Goal: Check status: Check status

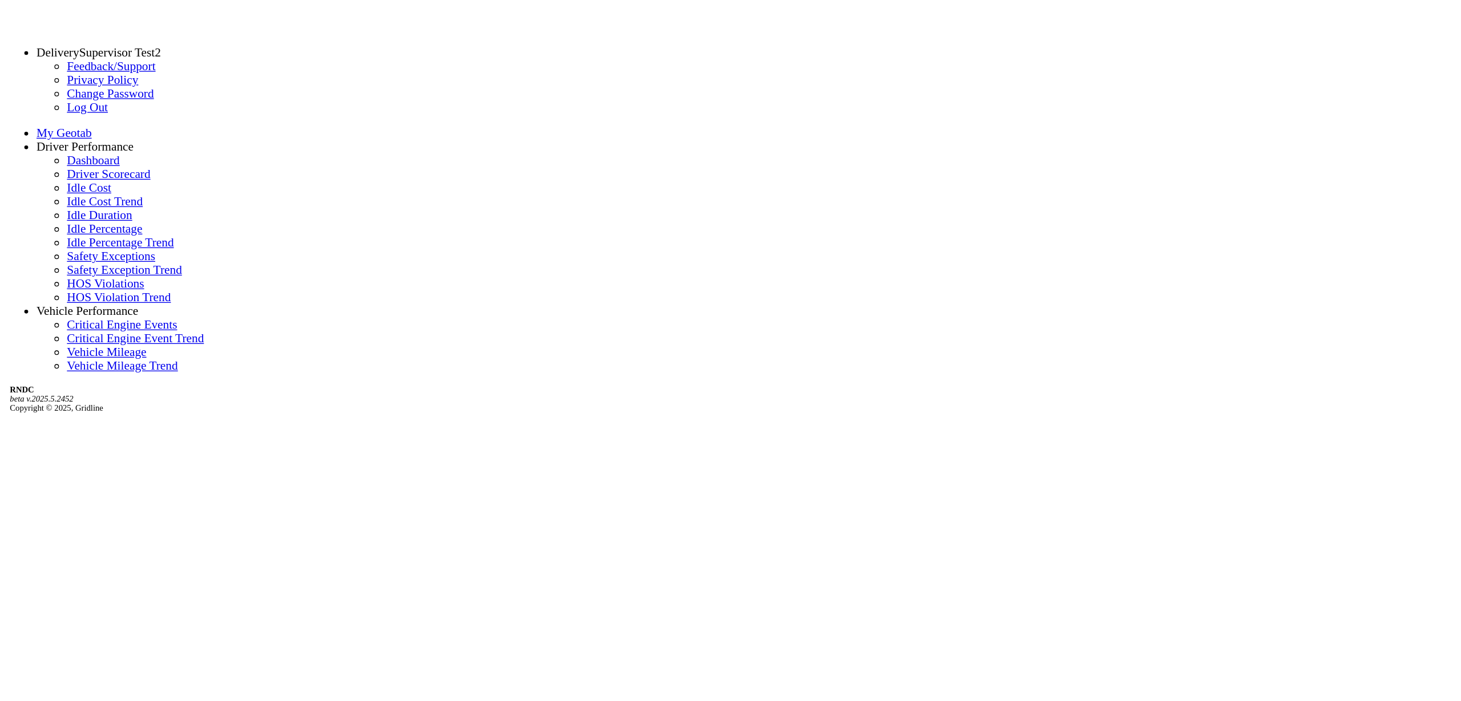
scroll to position [70, 0]
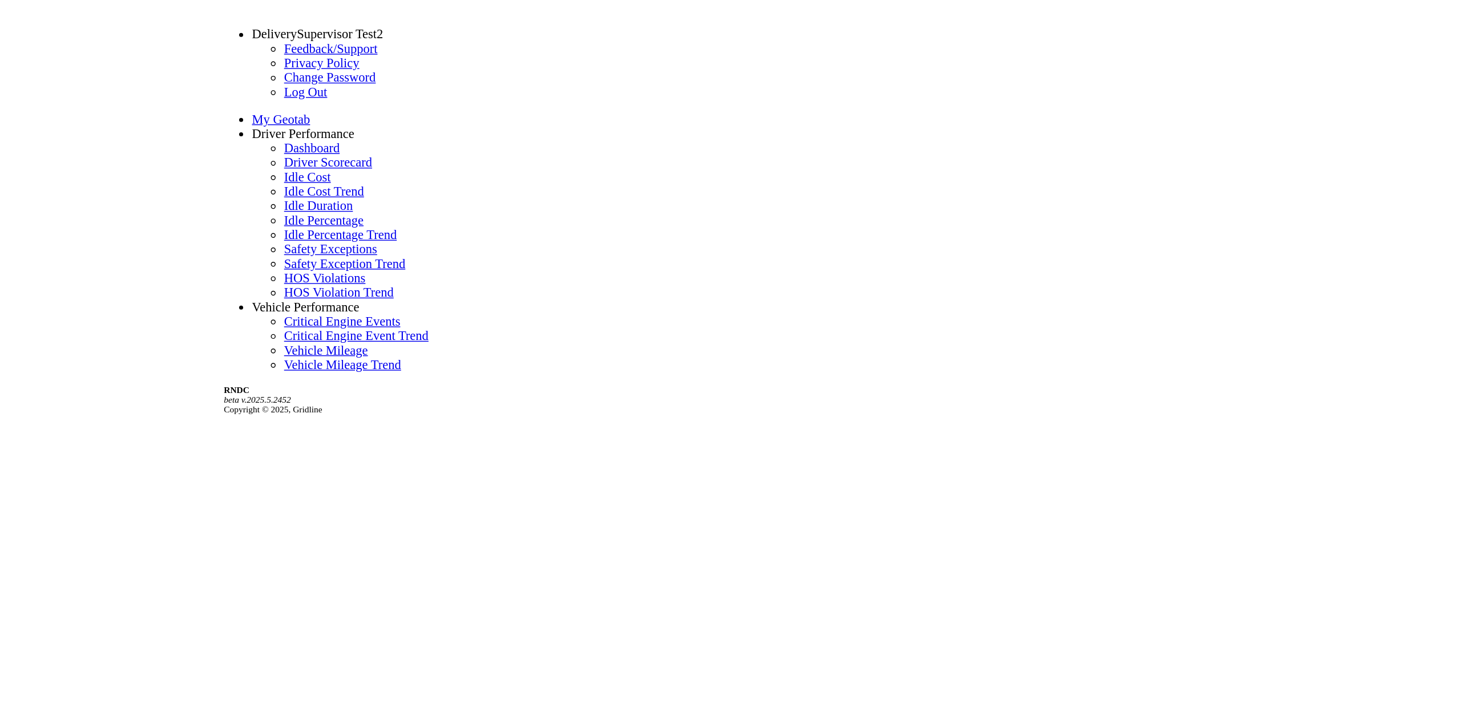
scroll to position [0, 0]
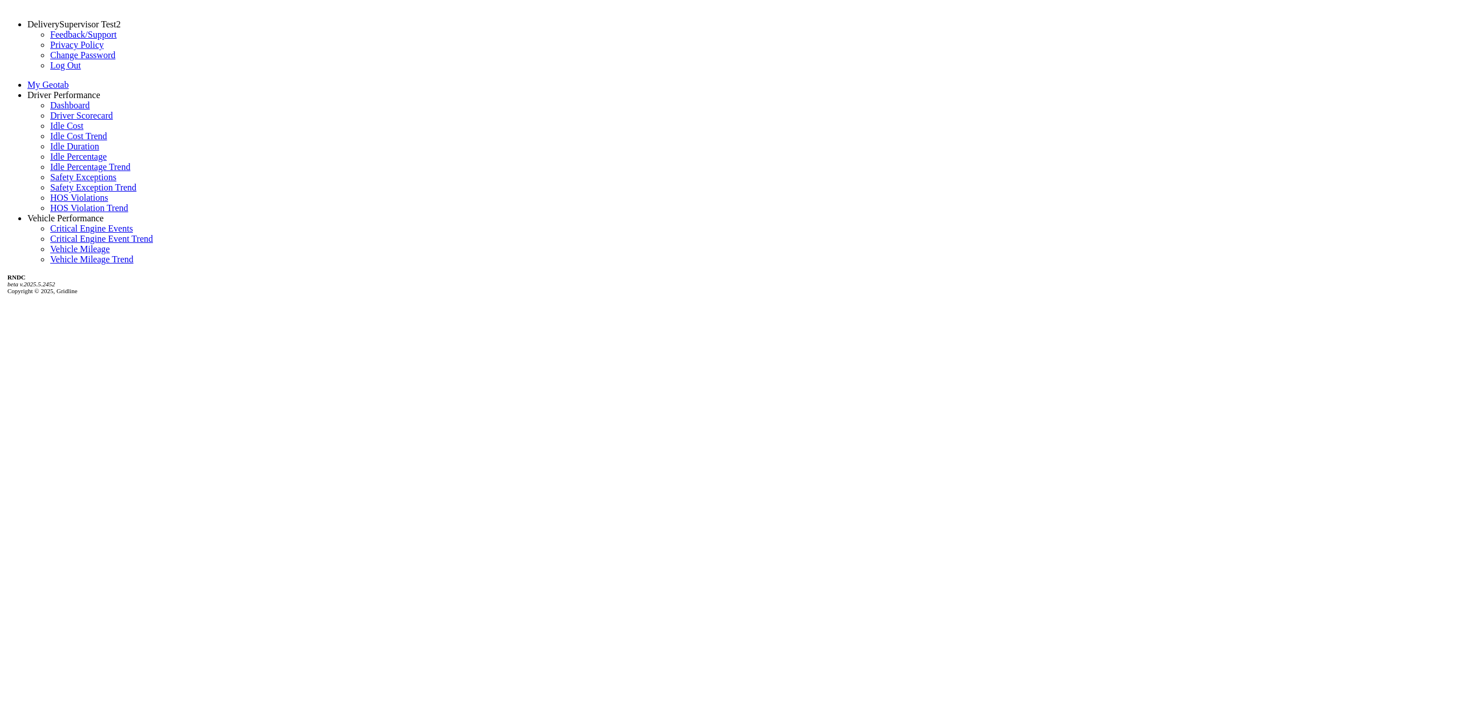
click at [50, 120] on link "Driver Scorecard" at bounding box center [81, 116] width 63 height 10
click at [59, 110] on link "Dashboard" at bounding box center [69, 105] width 39 height 10
click at [51, 120] on link "Driver Scorecard" at bounding box center [81, 116] width 63 height 10
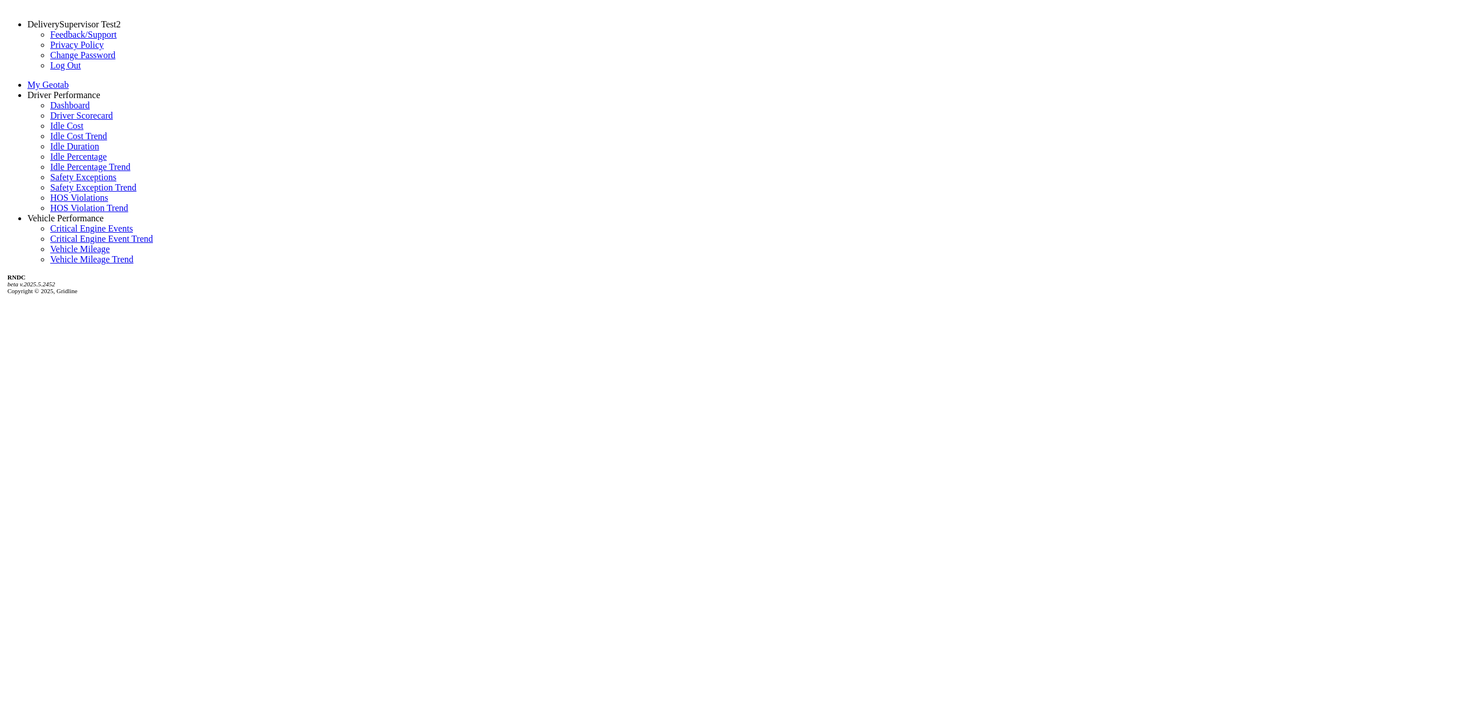
drag, startPoint x: 192, startPoint y: 601, endPoint x: 192, endPoint y: 580, distance: 20.5
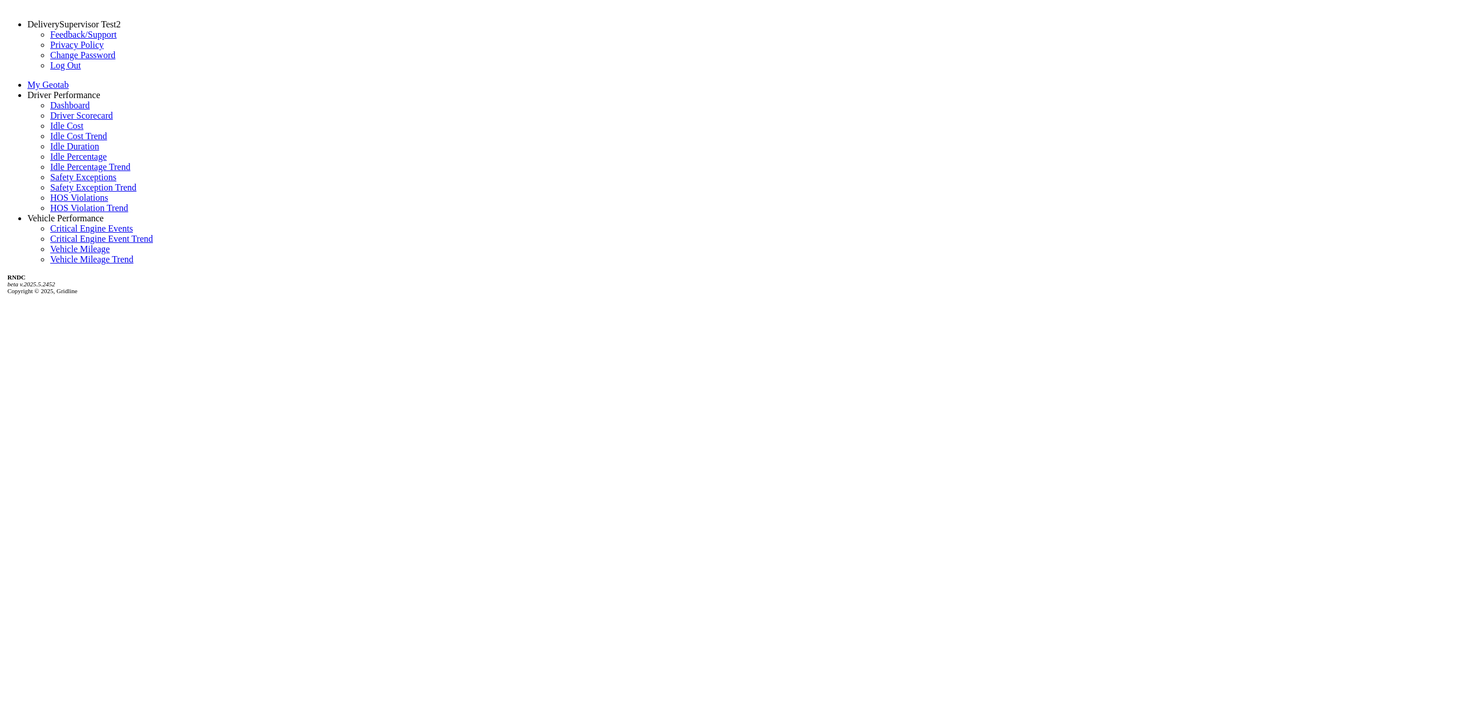
drag, startPoint x: 647, startPoint y: 472, endPoint x: 561, endPoint y: 338, distance: 158.6
